Goal: Task Accomplishment & Management: Manage account settings

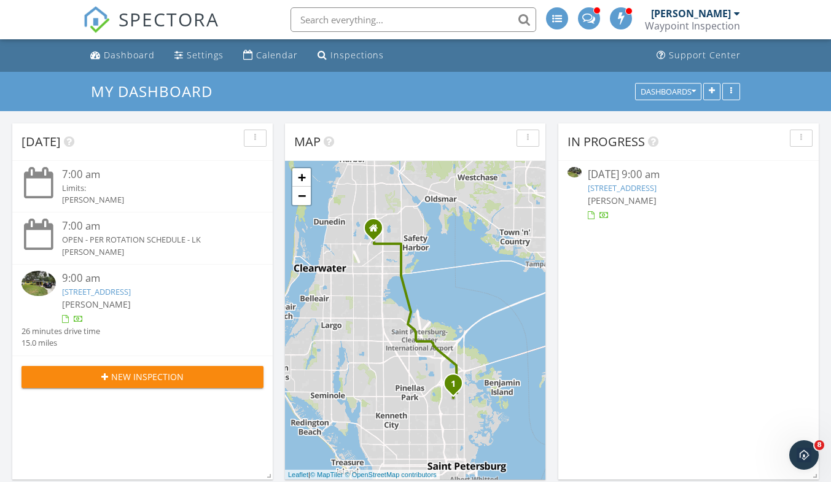
click at [131, 293] on link "7235 15th St N, St. Petersburg, FL 33702" at bounding box center [96, 291] width 69 height 11
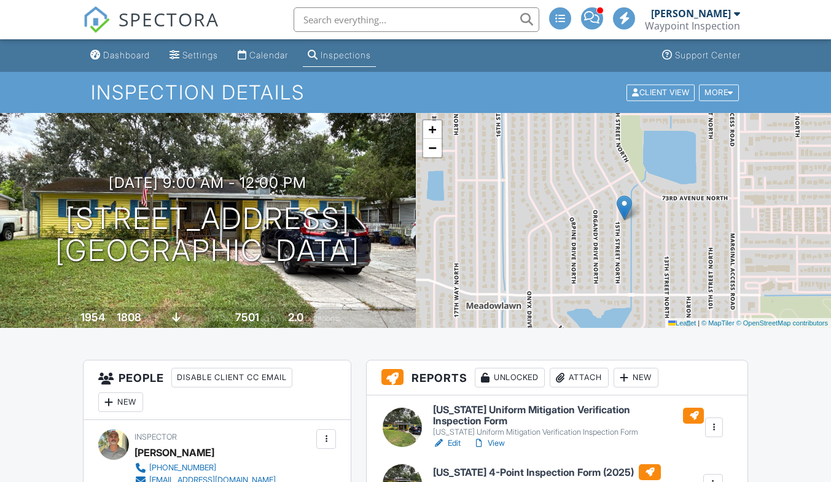
scroll to position [184, 0]
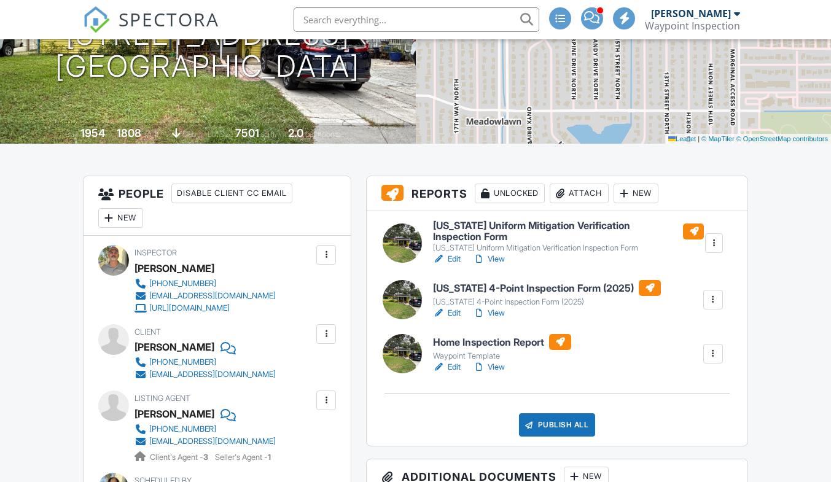
click at [708, 302] on div at bounding box center [713, 299] width 12 height 12
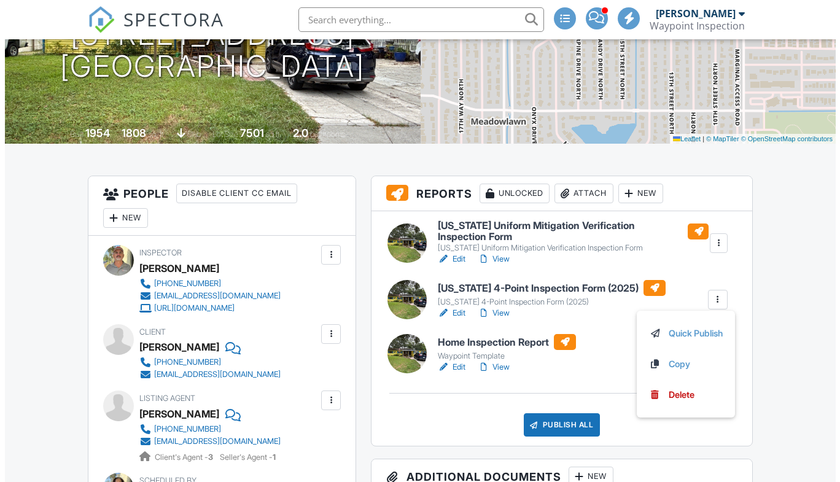
scroll to position [0, 0]
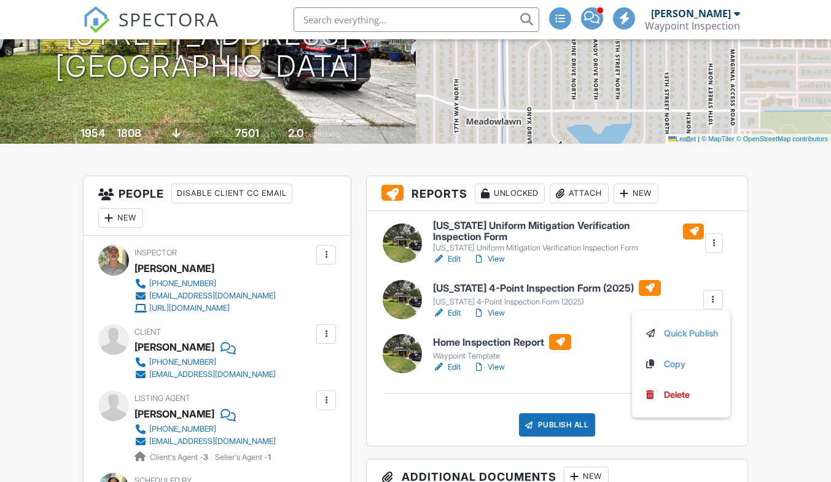
click at [670, 393] on div "Delete" at bounding box center [677, 395] width 26 height 14
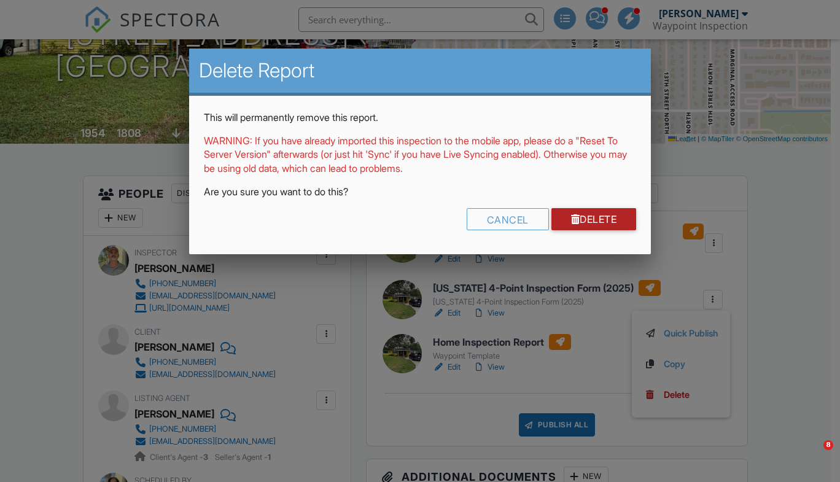
click at [600, 219] on link "Delete" at bounding box center [593, 219] width 85 height 22
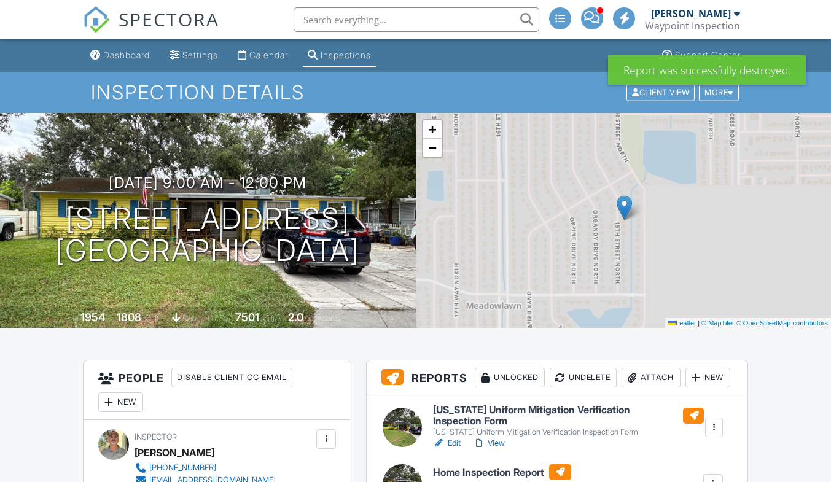
scroll to position [246, 0]
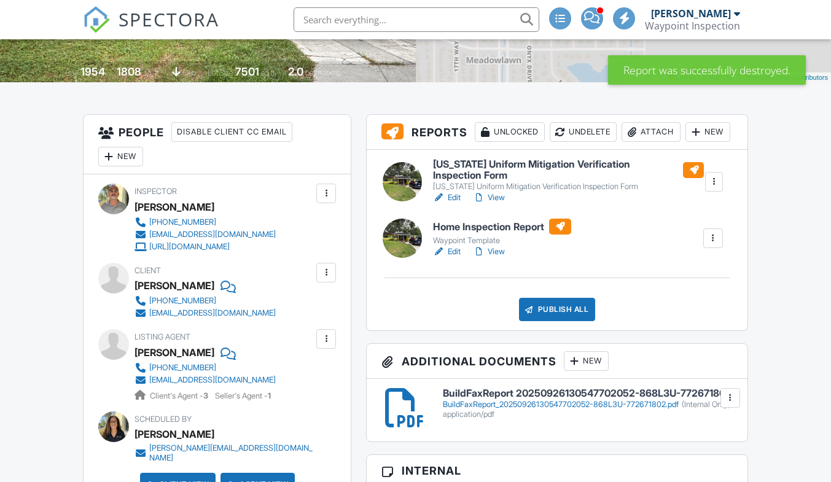
click at [713, 244] on div at bounding box center [713, 238] width 12 height 12
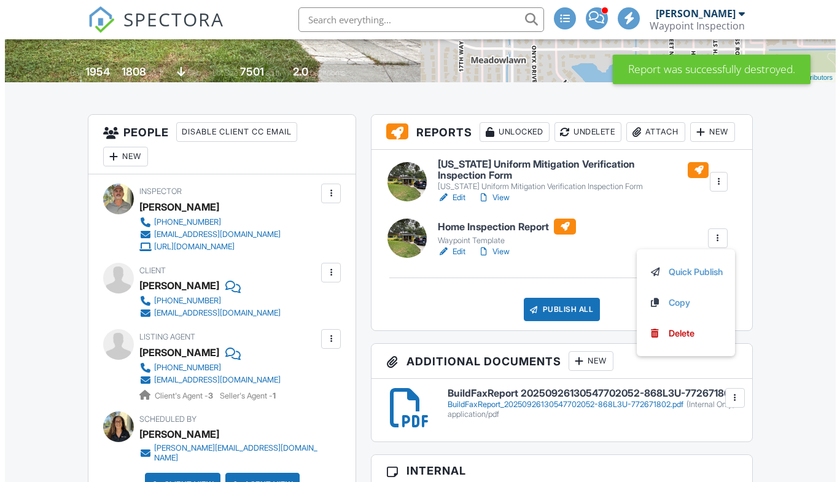
scroll to position [0, 0]
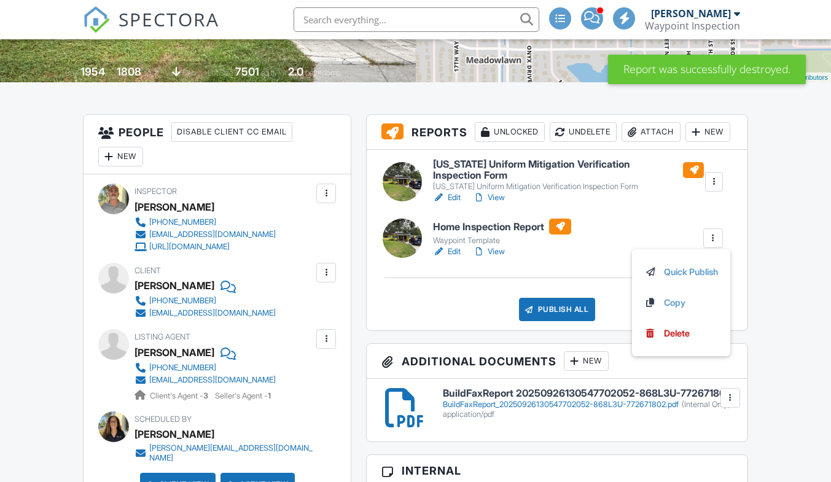
click at [680, 340] on div "Delete" at bounding box center [677, 334] width 26 height 14
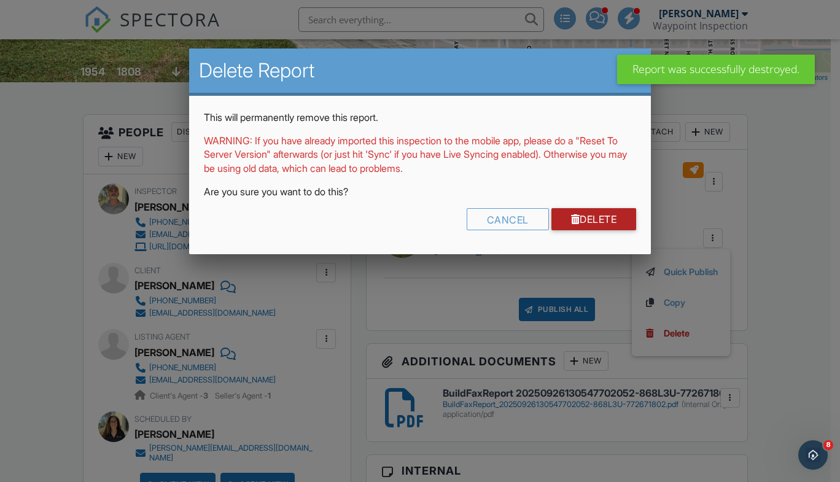
click at [610, 220] on link "Delete" at bounding box center [593, 219] width 85 height 22
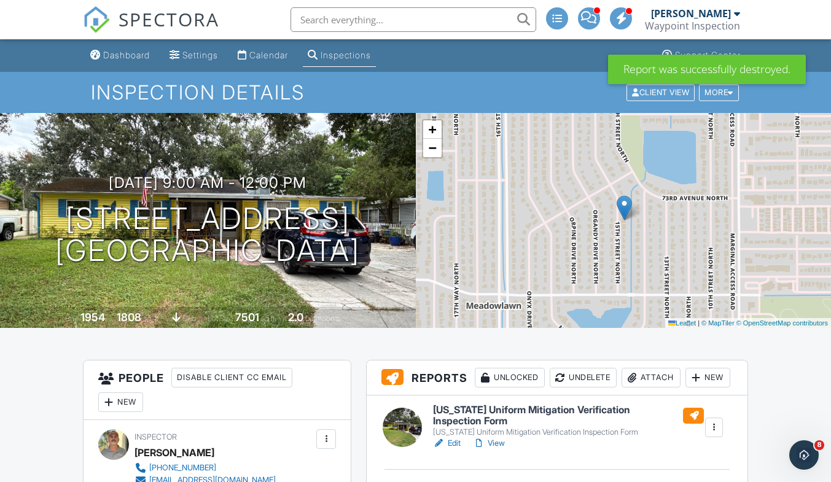
scroll to position [123, 0]
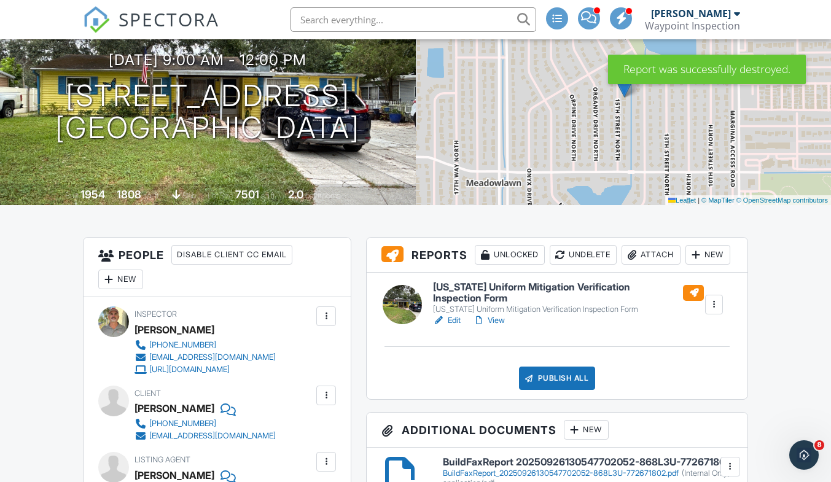
click at [456, 327] on link "Edit" at bounding box center [447, 320] width 28 height 12
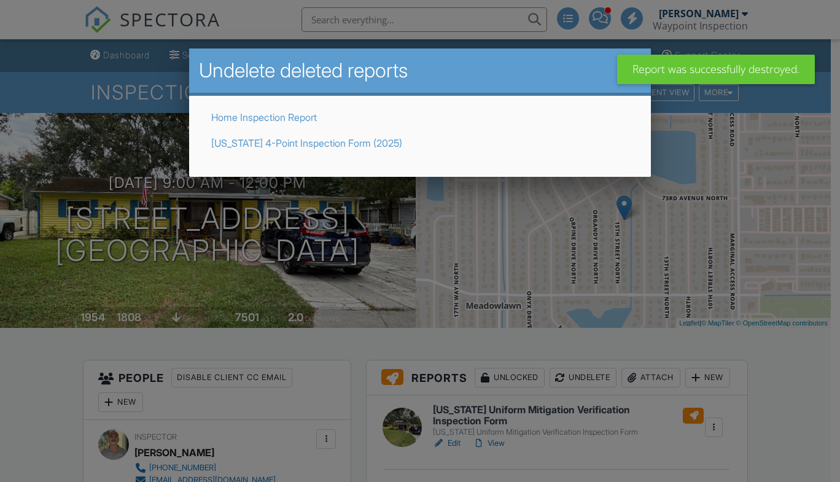
scroll to position [246, 0]
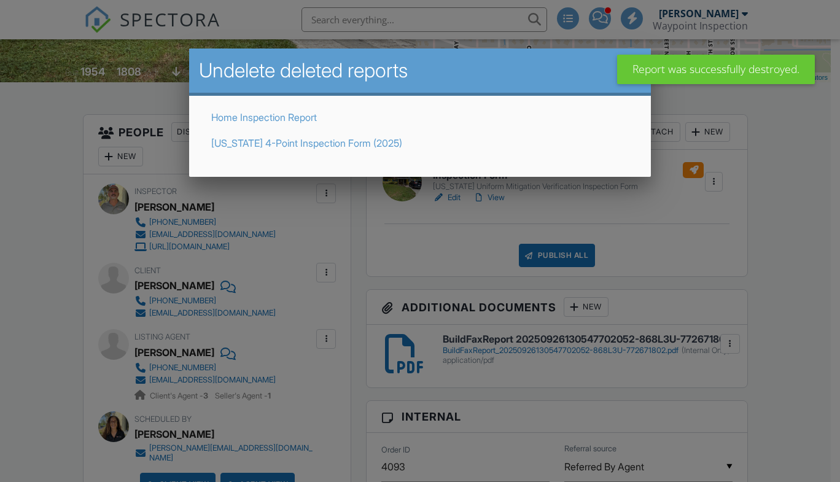
click at [273, 112] on link "Home Inspection Report" at bounding box center [264, 117] width 106 height 12
click at [273, 115] on div at bounding box center [420, 241] width 840 height 482
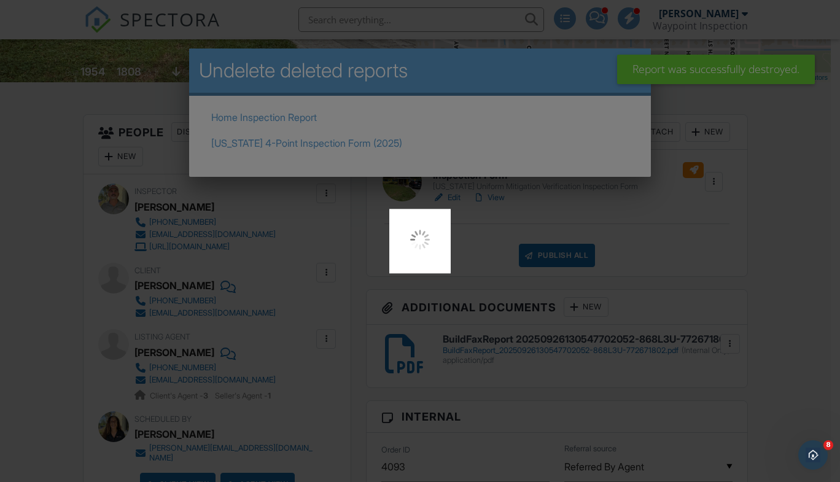
scroll to position [0, 0]
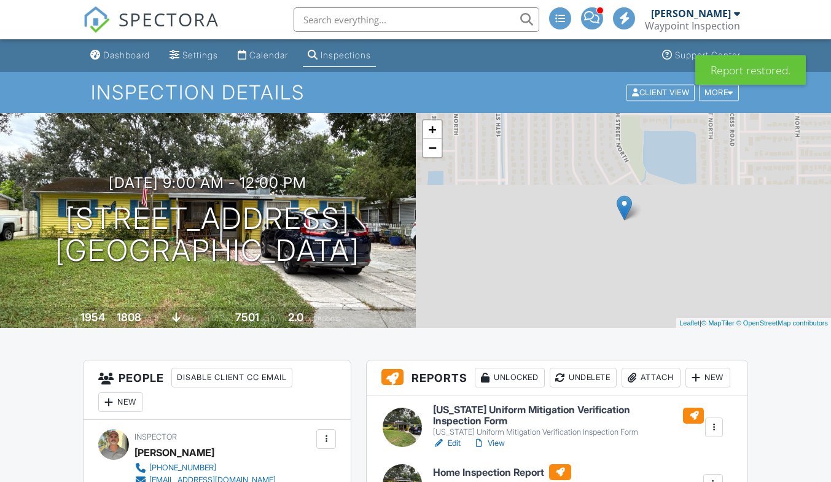
scroll to position [246, 0]
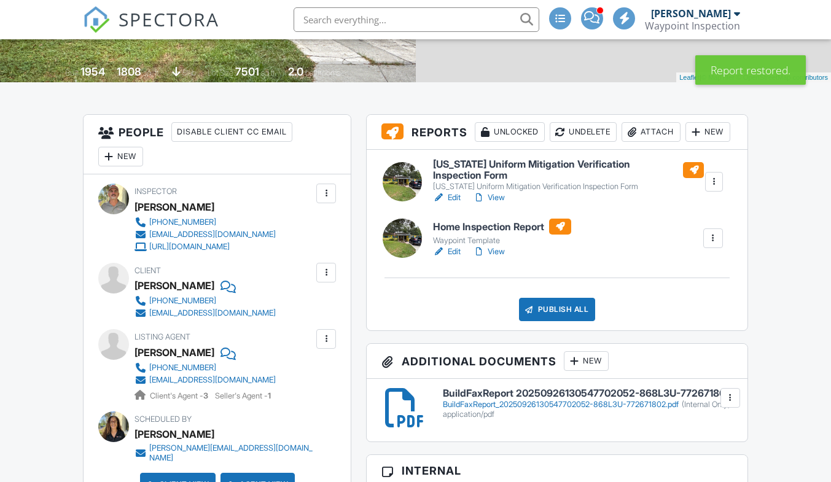
click at [709, 188] on div at bounding box center [713, 182] width 12 height 12
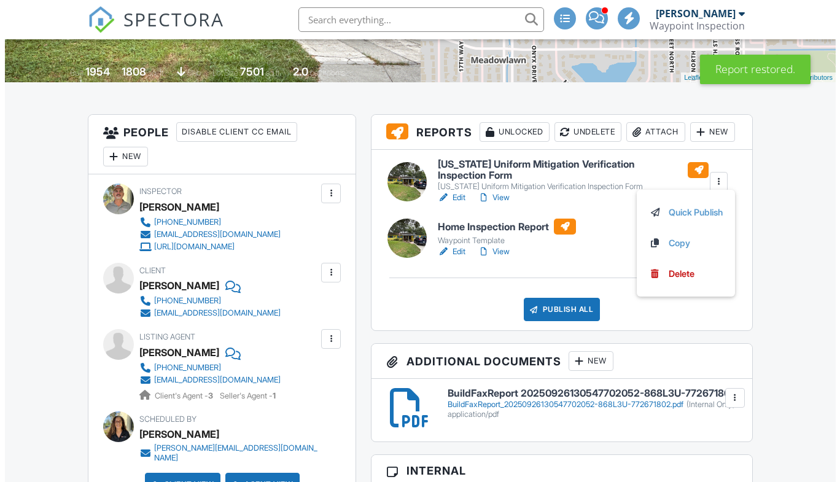
scroll to position [0, 0]
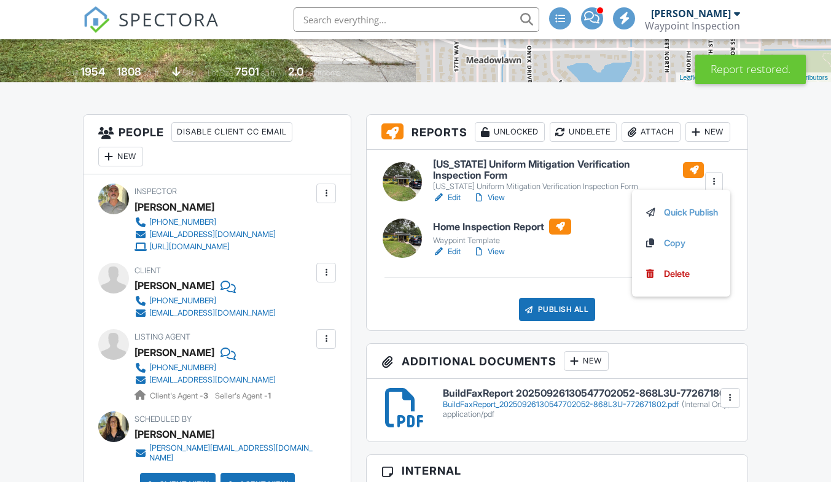
click at [665, 281] on div "Delete" at bounding box center [677, 274] width 26 height 14
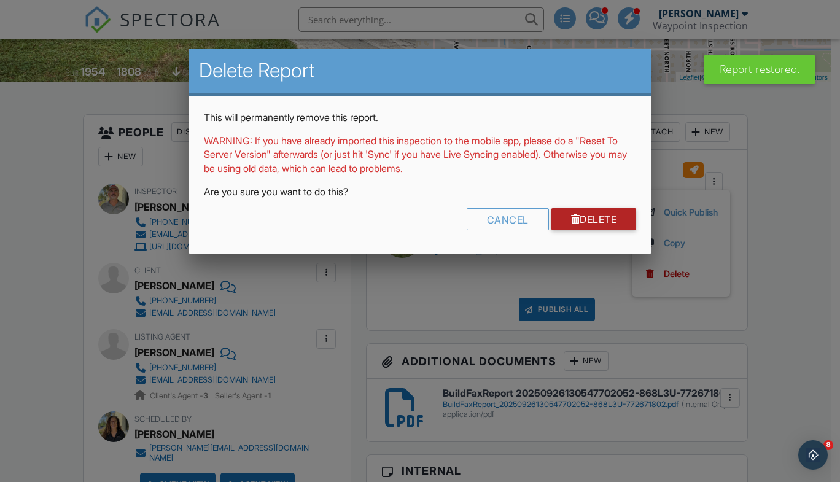
click at [584, 220] on link "Delete" at bounding box center [593, 219] width 85 height 22
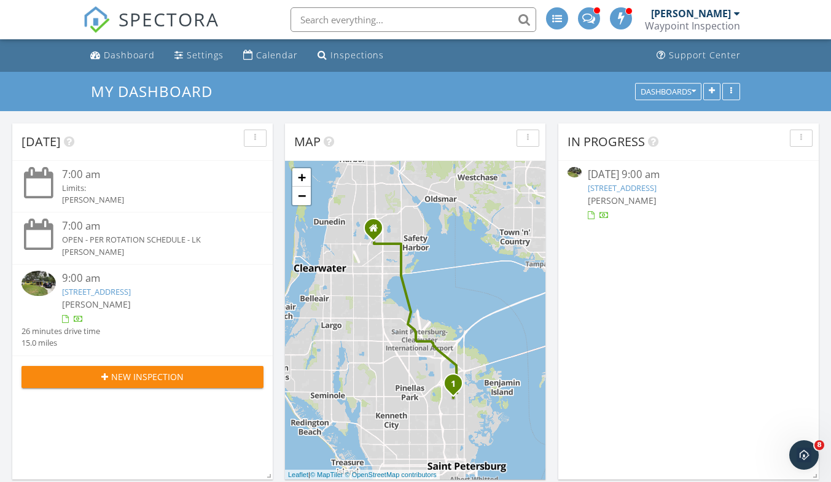
click at [131, 292] on link "7235 15th St N, St. Petersburg, FL 33702" at bounding box center [96, 291] width 69 height 11
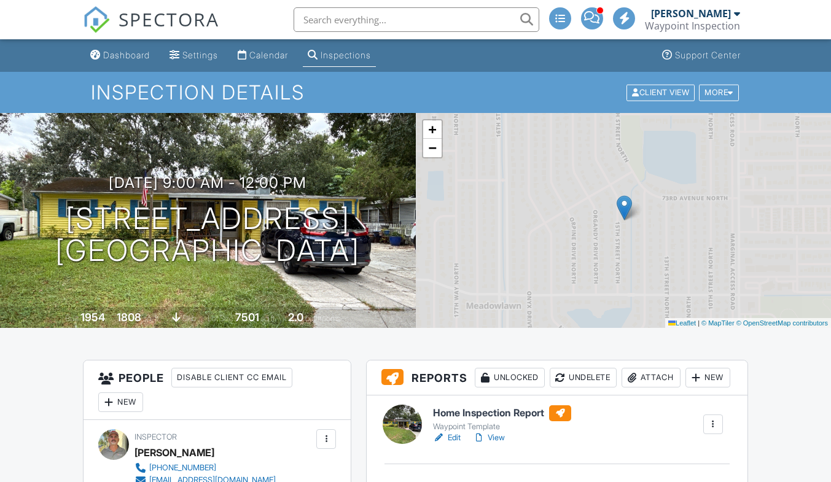
scroll to position [184, 0]
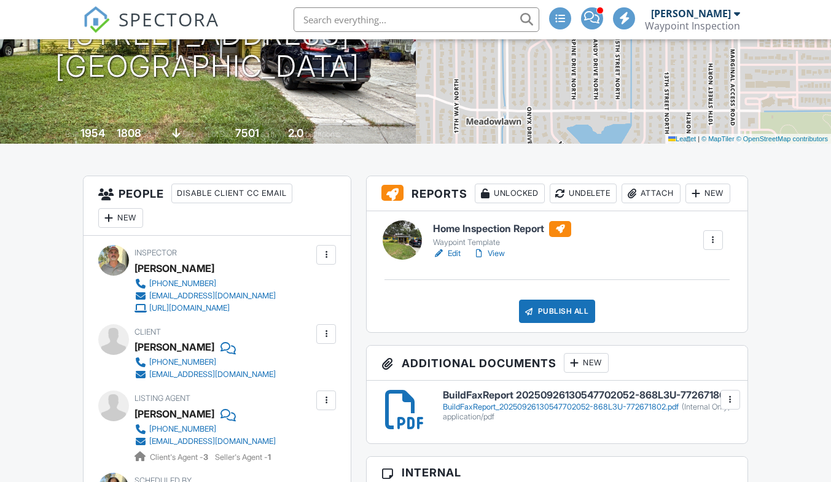
click at [454, 260] on link "Edit" at bounding box center [447, 253] width 28 height 12
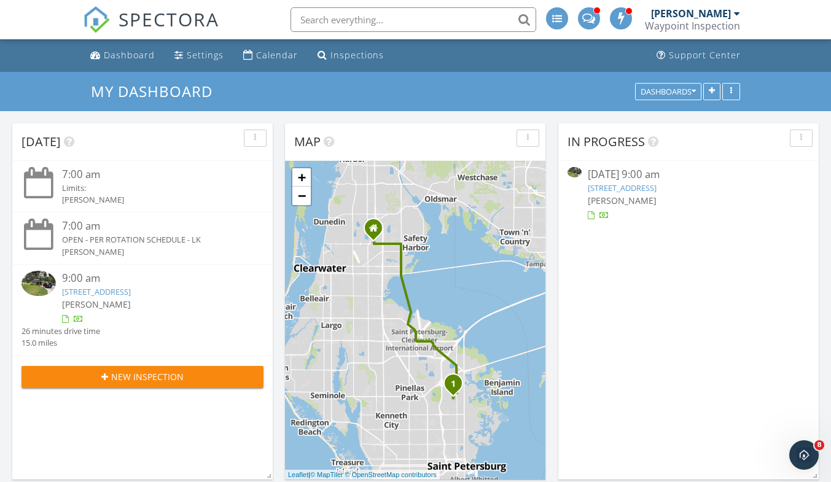
click at [131, 290] on link "[STREET_ADDRESS]" at bounding box center [96, 291] width 69 height 11
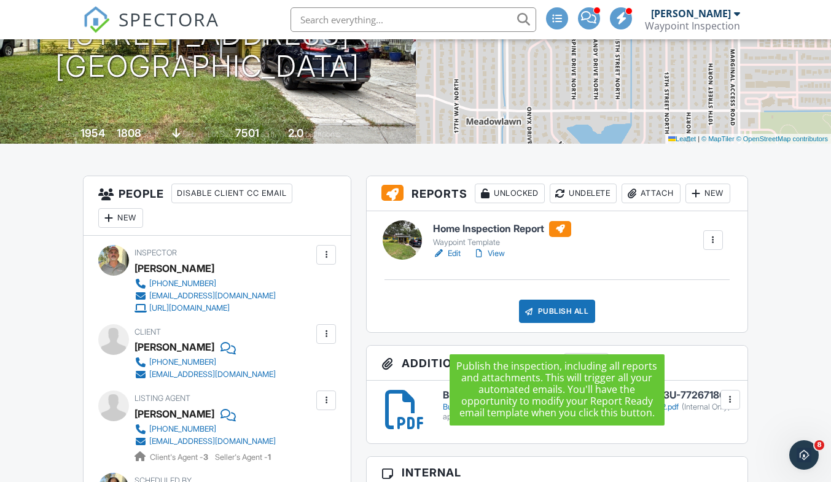
click at [559, 323] on div "Publish All" at bounding box center [557, 311] width 77 height 23
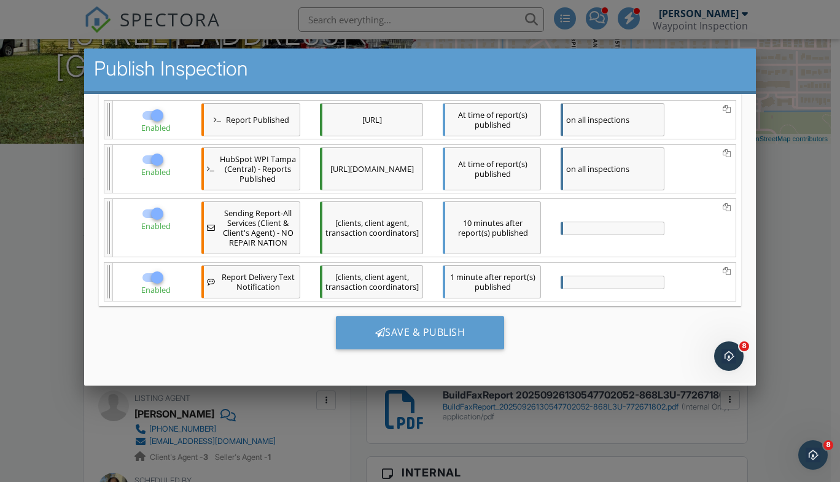
click at [416, 327] on div "Save & Publish" at bounding box center [419, 332] width 169 height 33
